Goal: Task Accomplishment & Management: Use online tool/utility

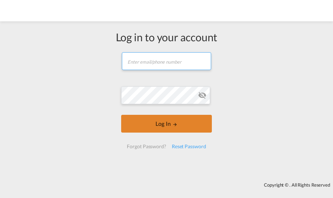
type input "[PERSON_NAME][EMAIL_ADDRESS][DOMAIN_NAME]"
click at [166, 122] on button "Log In" at bounding box center [166, 124] width 90 height 18
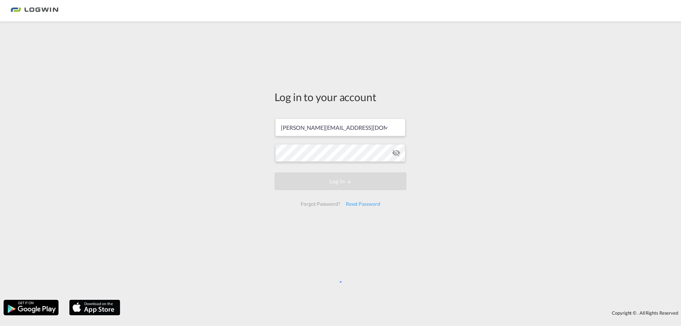
click at [96, 197] on img at bounding box center [94, 307] width 53 height 17
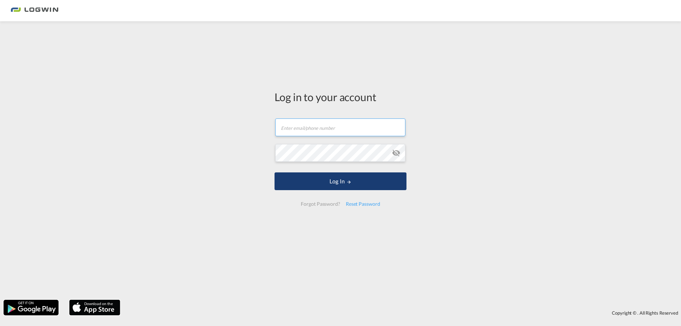
type input "[PERSON_NAME][EMAIL_ADDRESS][DOMAIN_NAME]"
click at [362, 184] on button "Log In" at bounding box center [341, 181] width 132 height 18
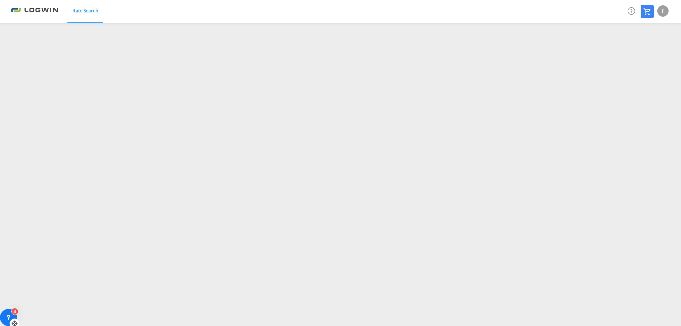
click at [8, 314] on div "8" at bounding box center [8, 317] width 17 height 17
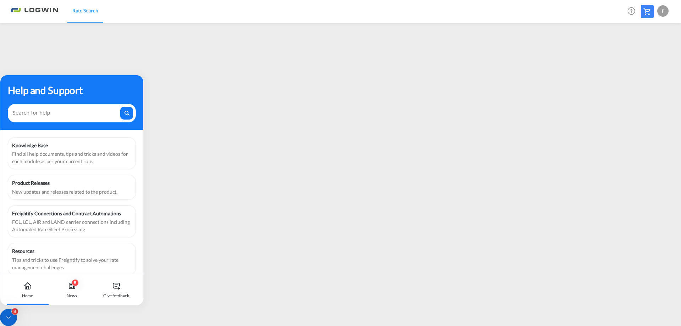
click at [6, 318] on icon at bounding box center [8, 317] width 7 height 7
